Goal: Navigation & Orientation: Find specific page/section

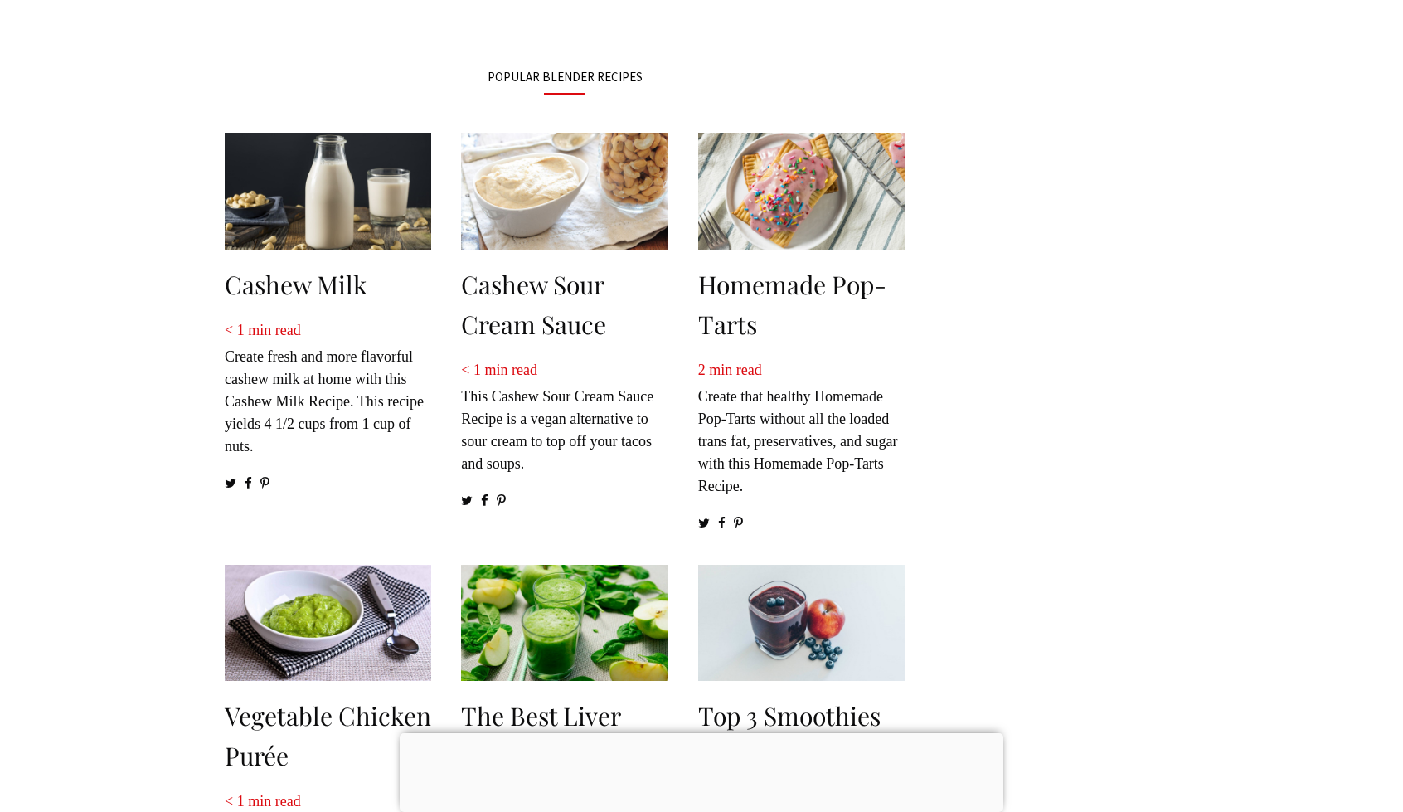
scroll to position [2239, 0]
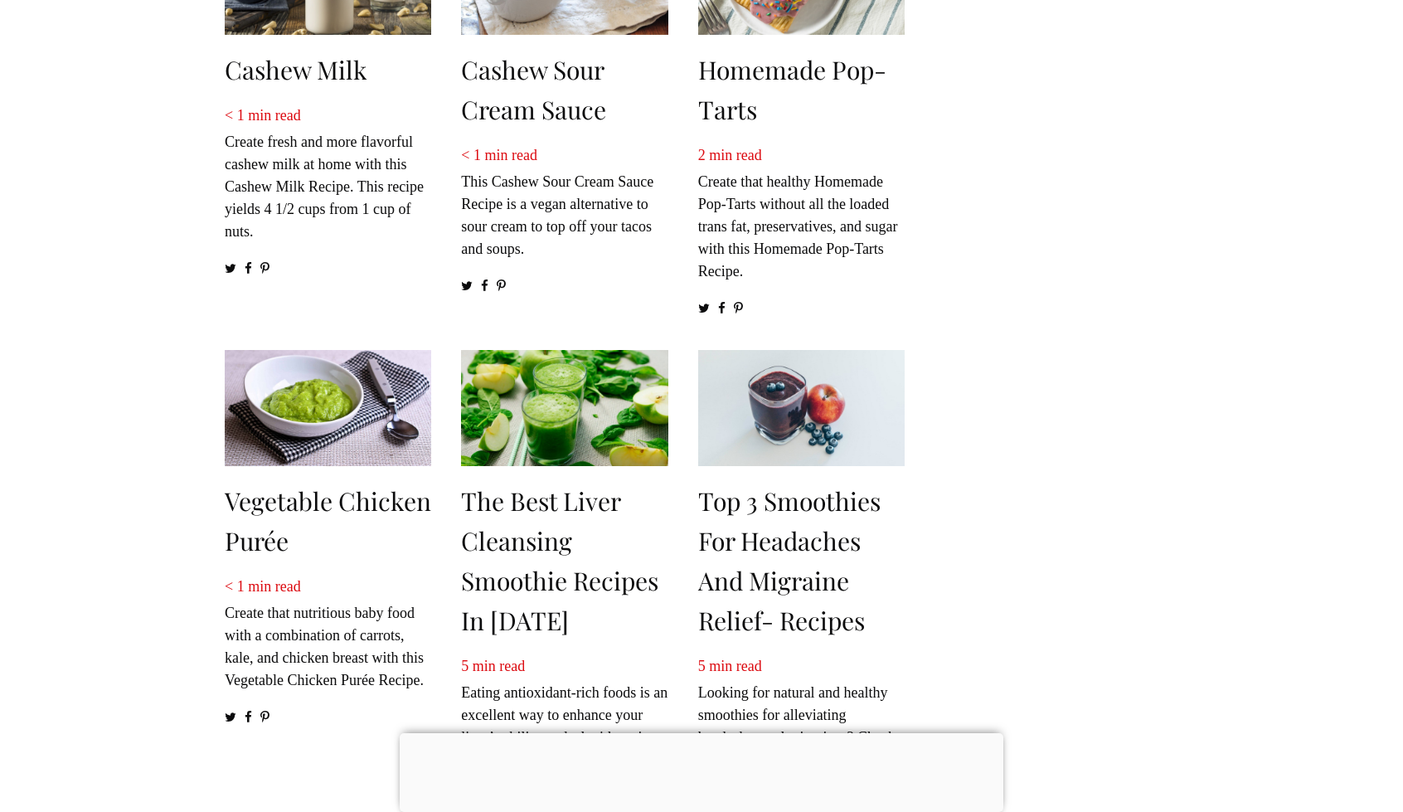
click at [703, 733] on div at bounding box center [702, 733] width 604 height 0
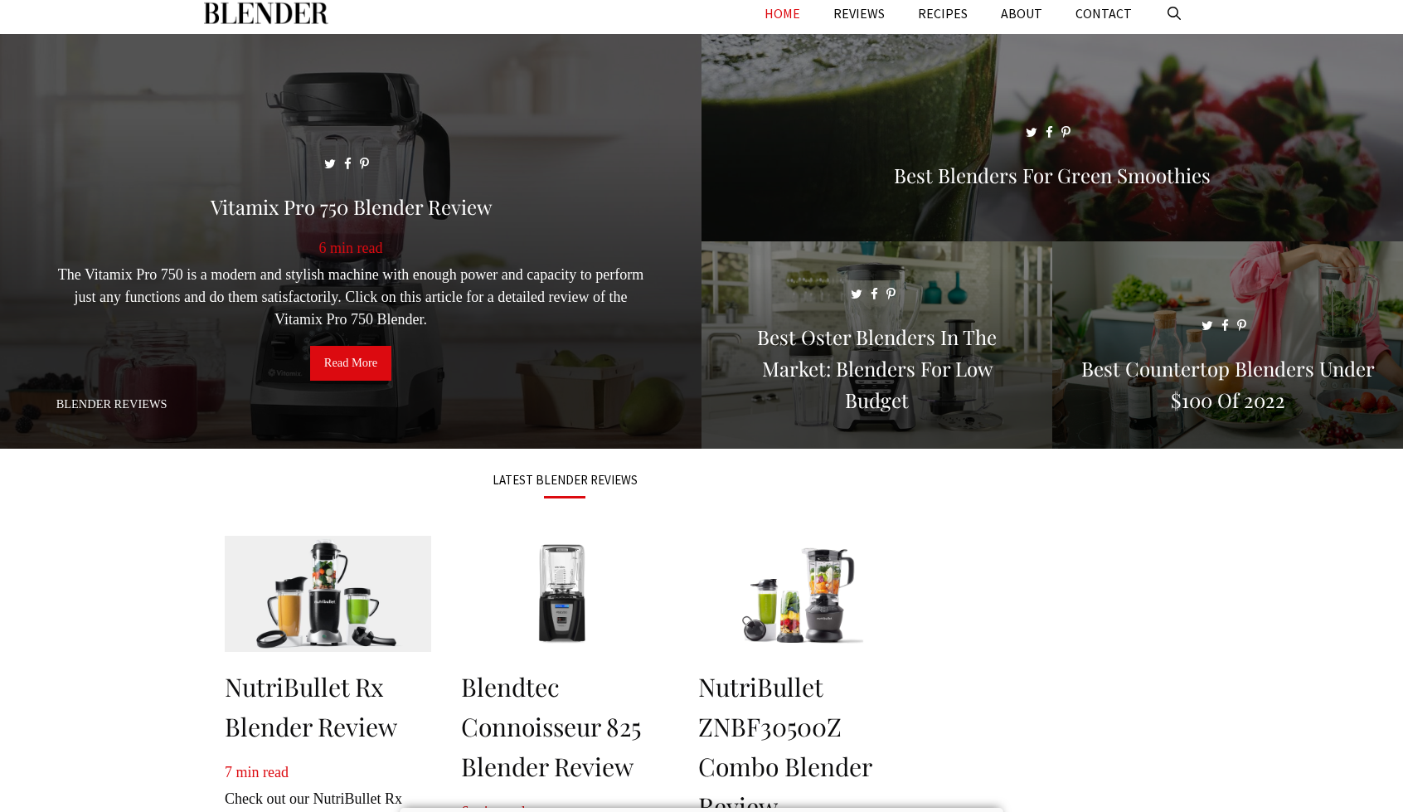
scroll to position [0, 0]
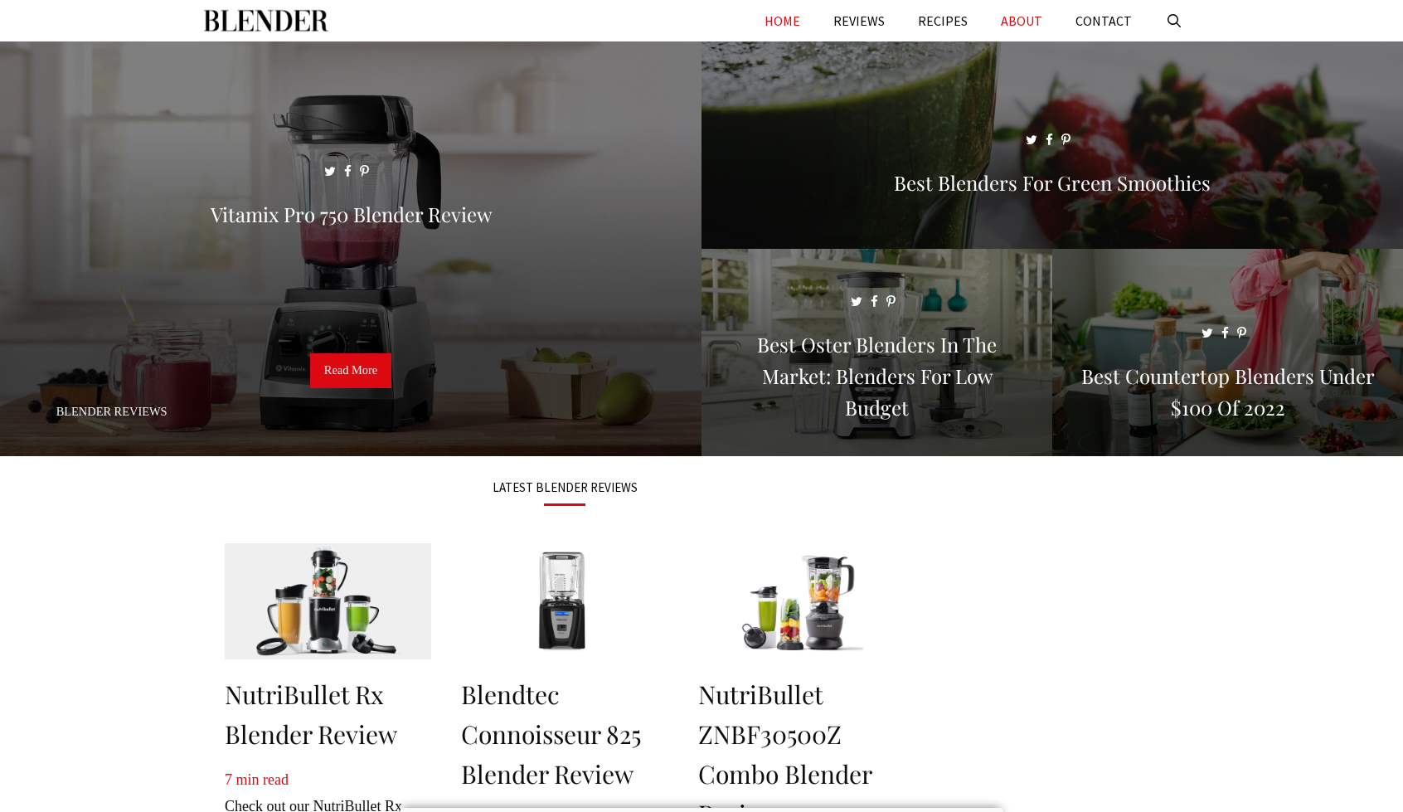
click at [1017, 19] on link "ABOUT" at bounding box center [1021, 20] width 75 height 41
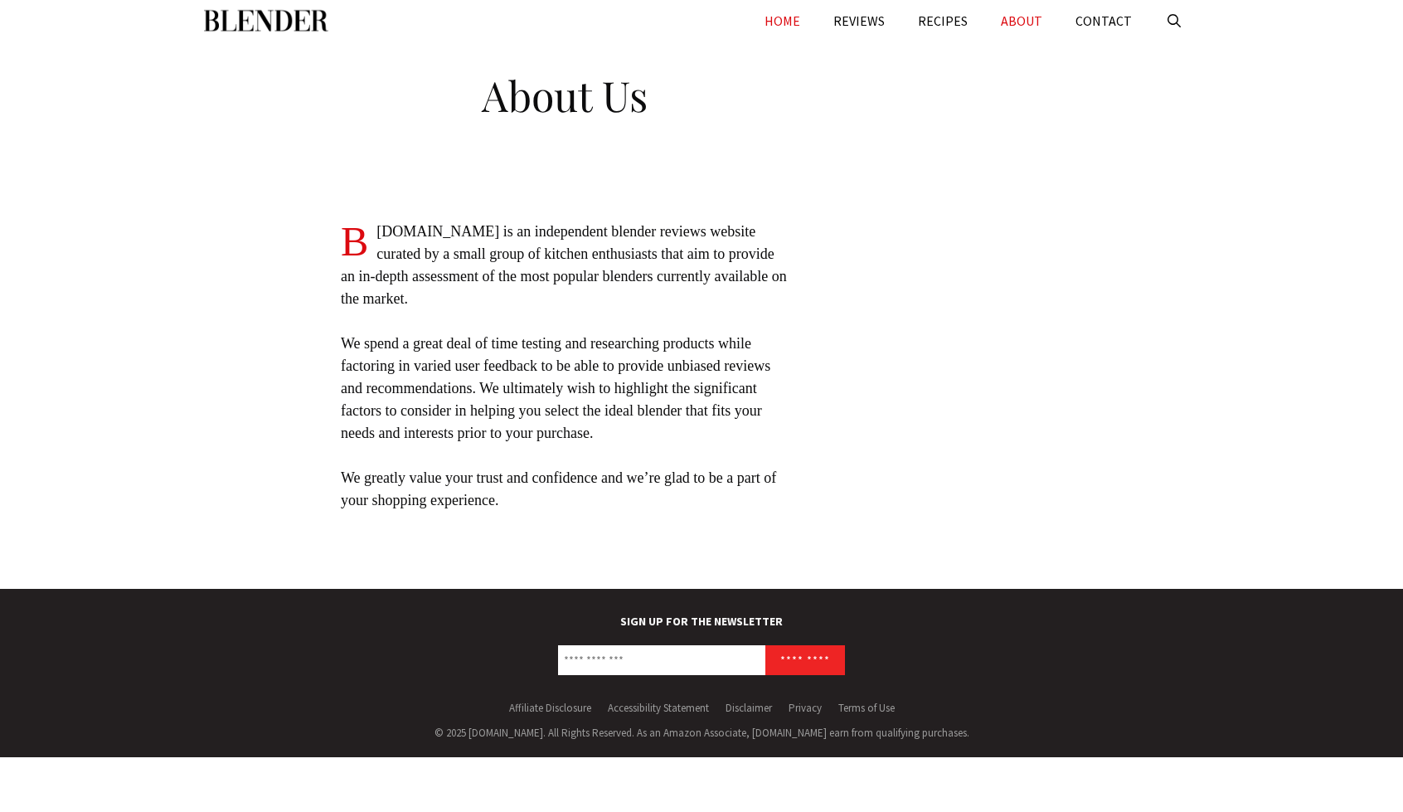
click at [791, 19] on link "HOME" at bounding box center [782, 20] width 69 height 41
